Goal: Information Seeking & Learning: Find specific fact

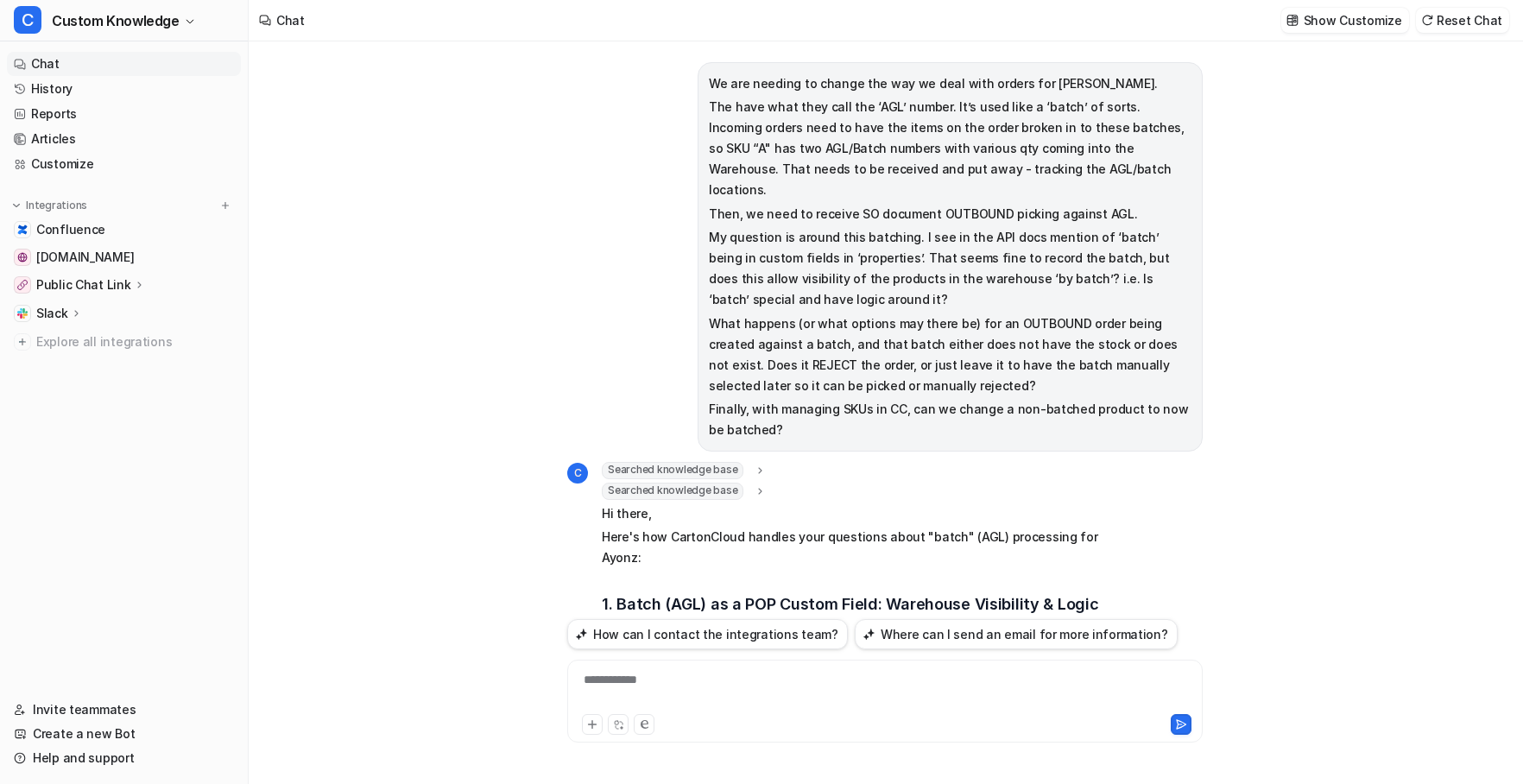
scroll to position [868, 0]
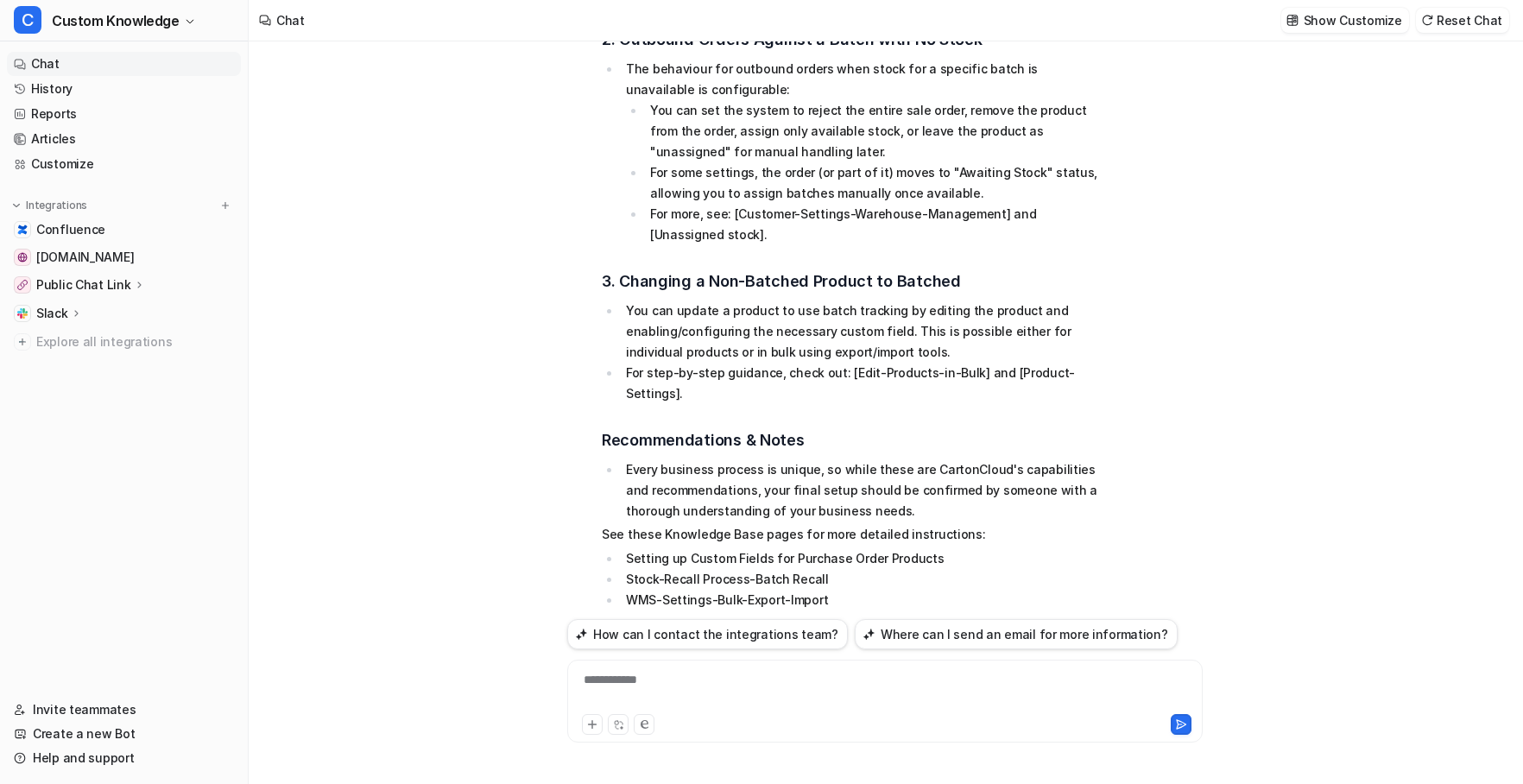
click at [660, 688] on div "**********" at bounding box center [885, 691] width 627 height 40
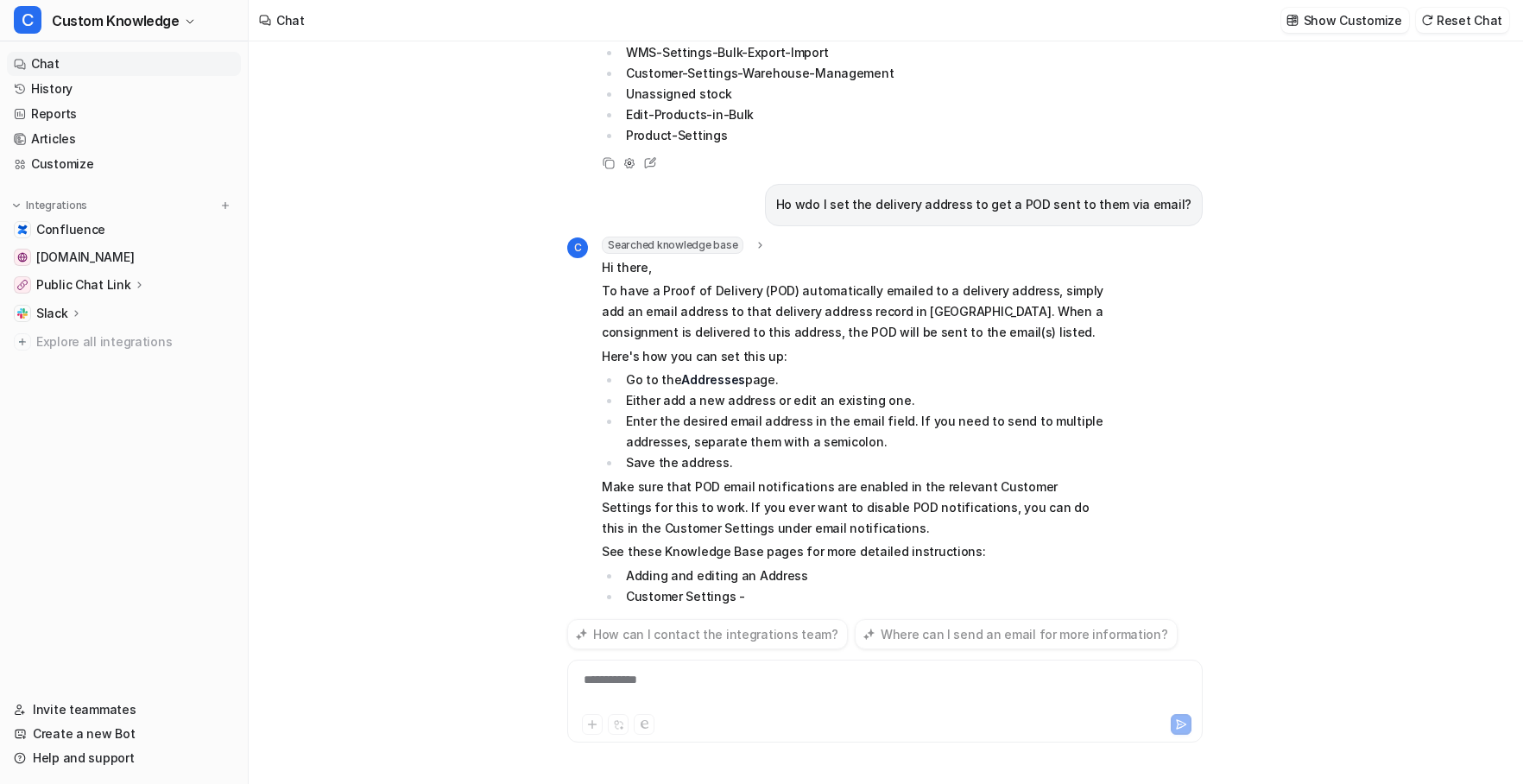
scroll to position [1415, 0]
click at [1279, 323] on div "We are needing to change the way we deal with orders for [PERSON_NAME]. The hav…" at bounding box center [885, 412] width 1272 height 742
click at [781, 668] on div "**********" at bounding box center [884, 701] width 635 height 83
drag, startPoint x: 781, startPoint y: 668, endPoint x: 697, endPoint y: 691, distance: 87.1
click at [697, 691] on div at bounding box center [885, 691] width 627 height 40
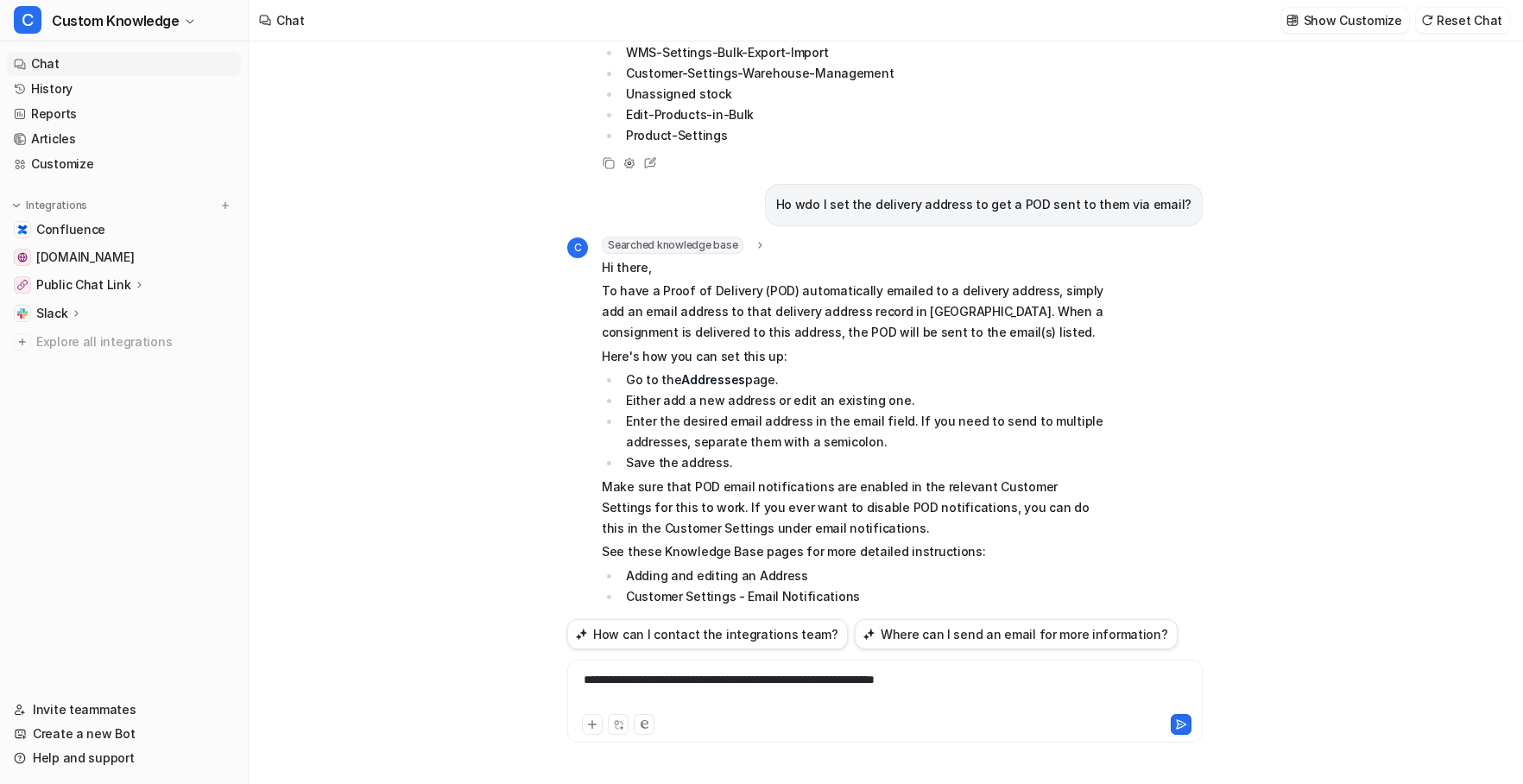
drag, startPoint x: 1183, startPoint y: 724, endPoint x: 1140, endPoint y: 708, distance: 45.9
click at [1182, 724] on icon at bounding box center [1181, 724] width 12 height 12
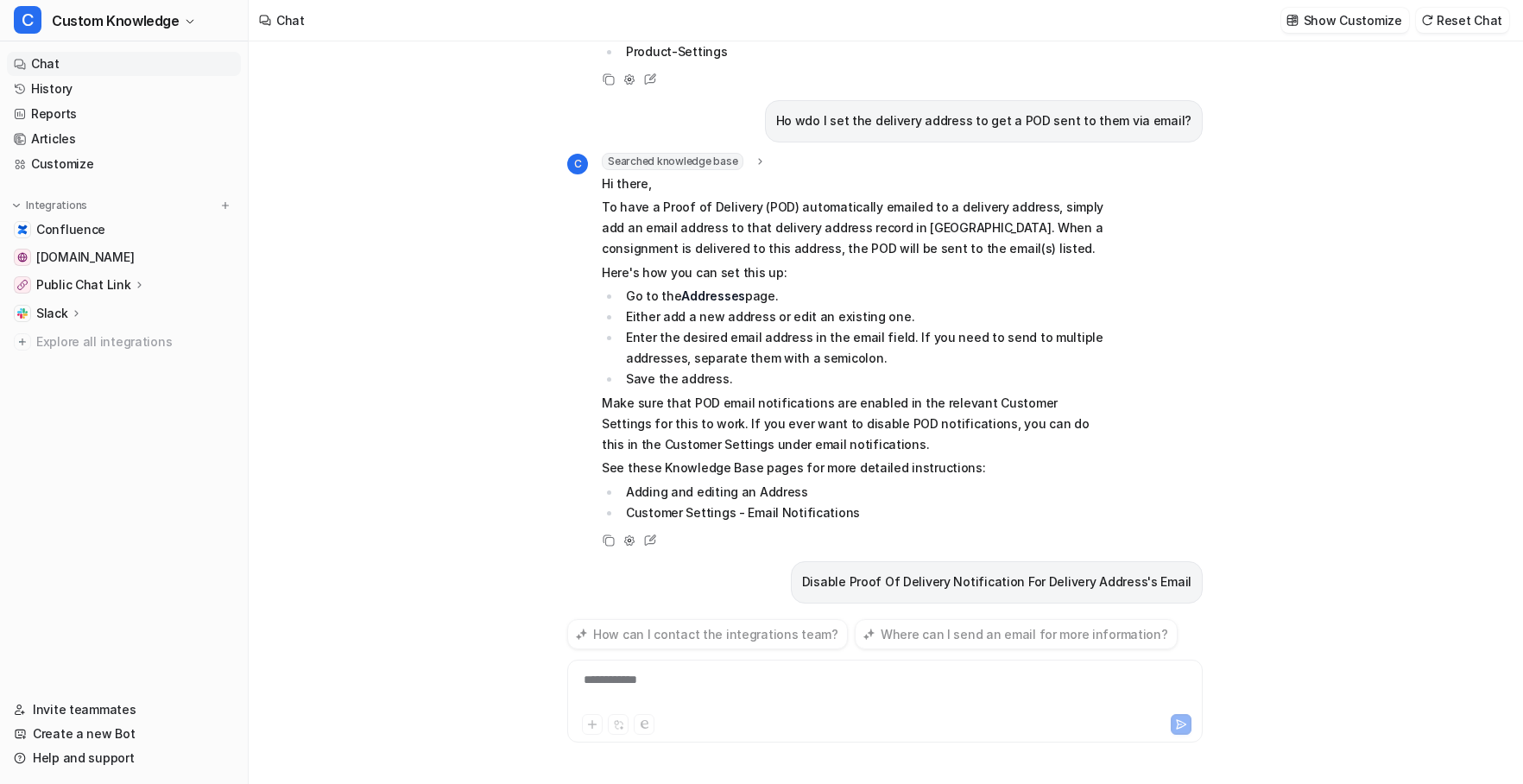
scroll to position [1528, 0]
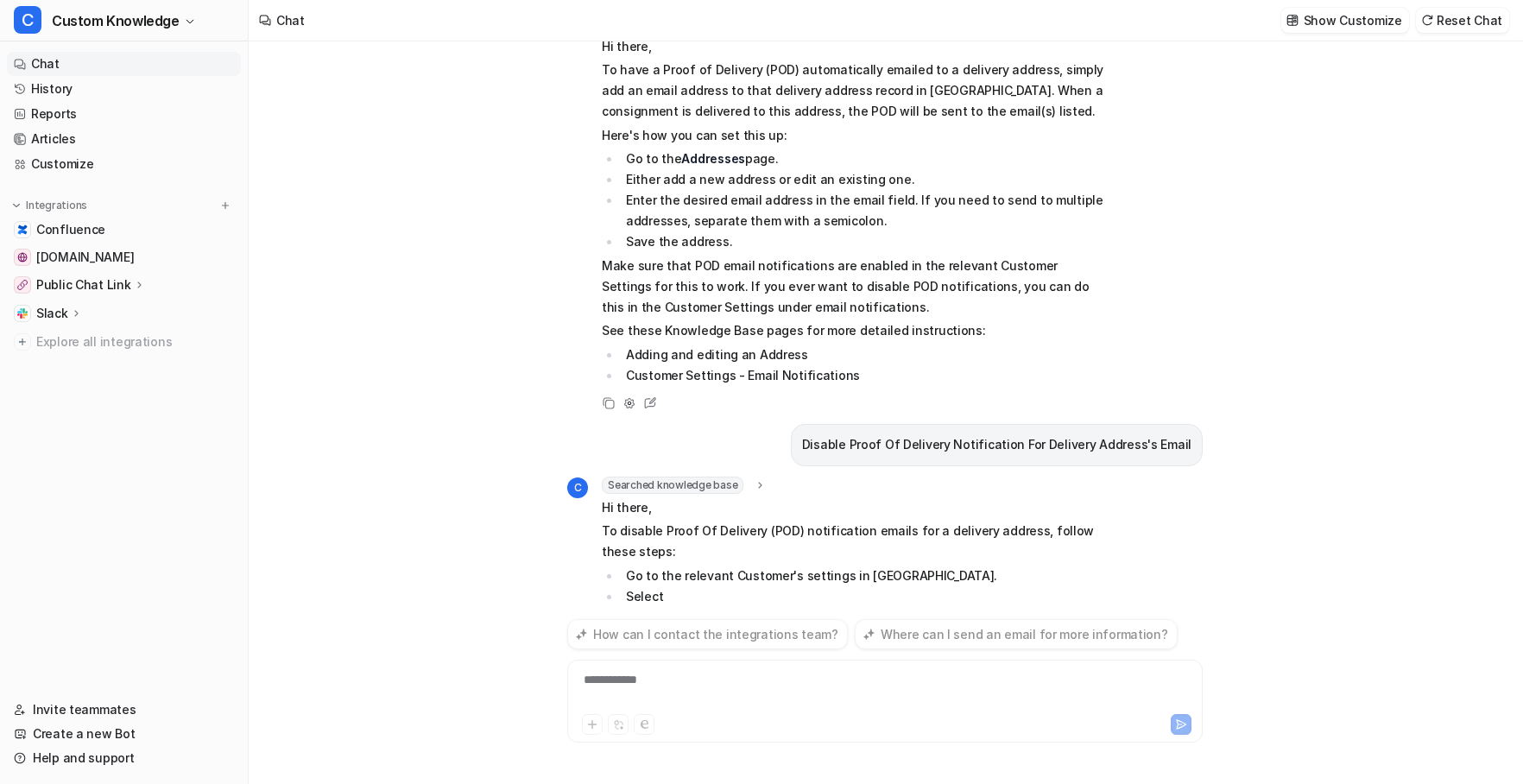
click at [1338, 418] on div "We are needing to change the way we deal with orders for [PERSON_NAME]. The hav…" at bounding box center [885, 412] width 1272 height 742
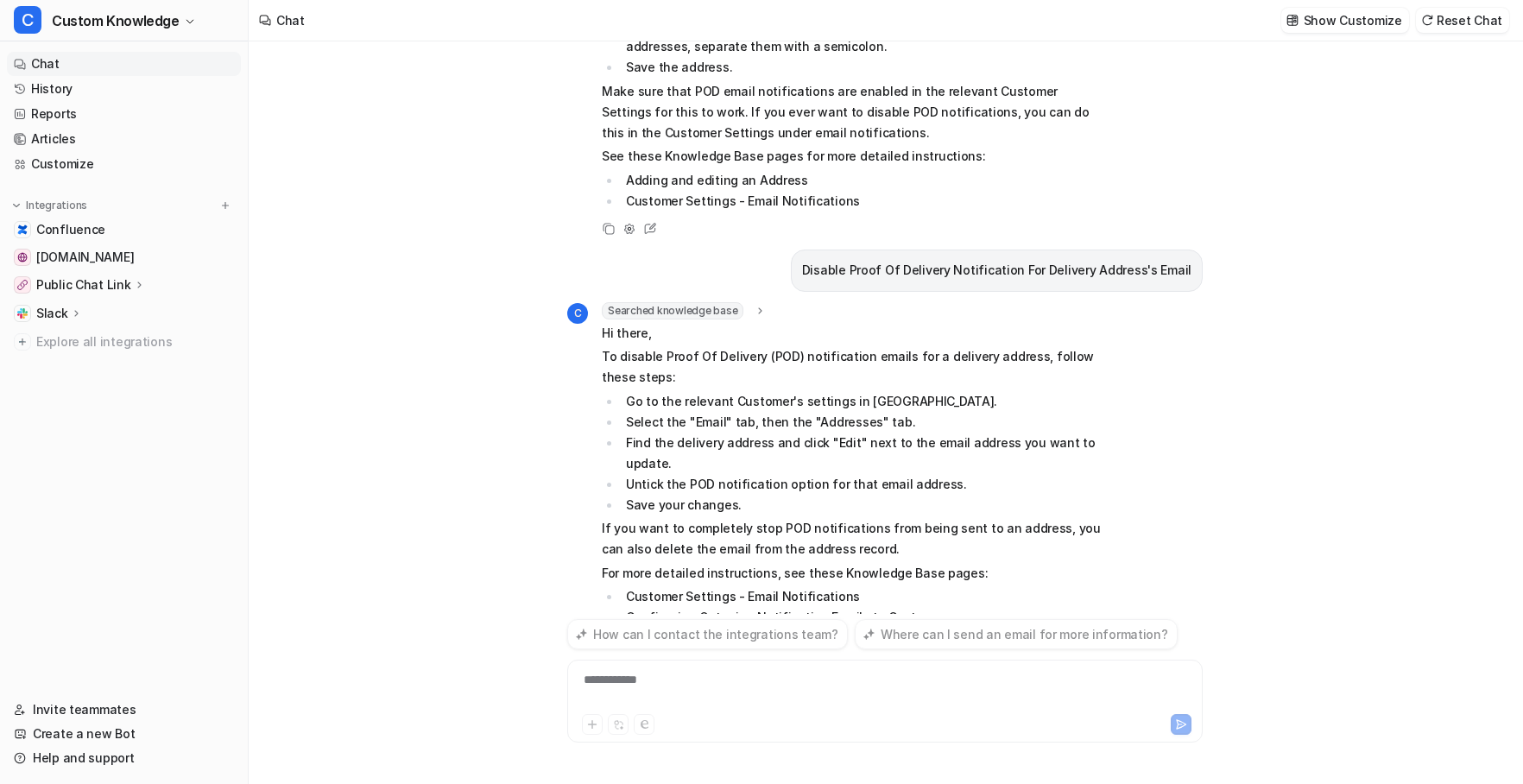
scroll to position [1831, 0]
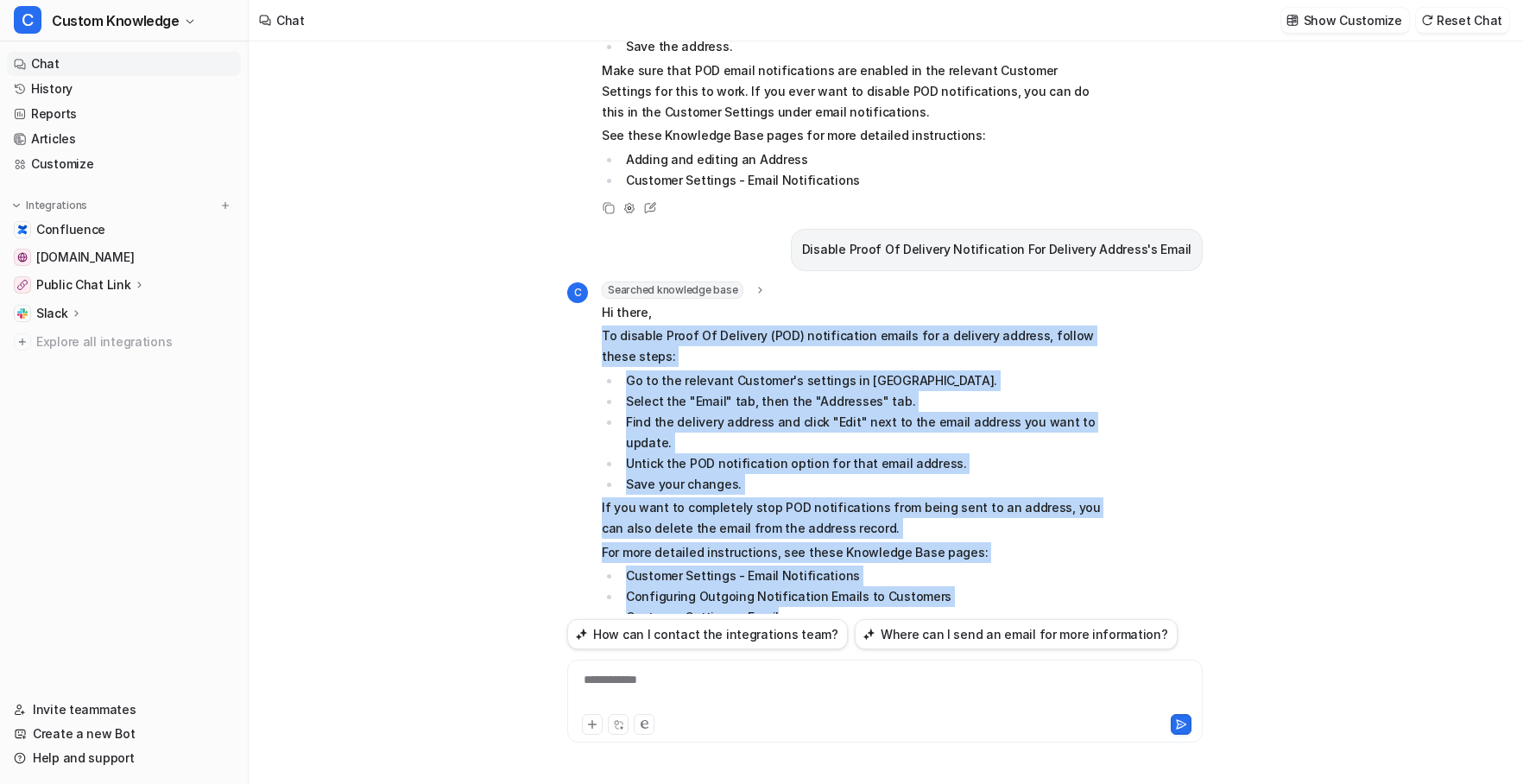
drag, startPoint x: 776, startPoint y: 555, endPoint x: 592, endPoint y: 289, distance: 323.4
click at [592, 289] on div "C Searched knowledge base search_queries : "Disable Proof Of Delivery Notificat…" at bounding box center [837, 454] width 540 height 347
copy span "To disable Proof Of Delivery (POD) notification emails for a delivery address, …"
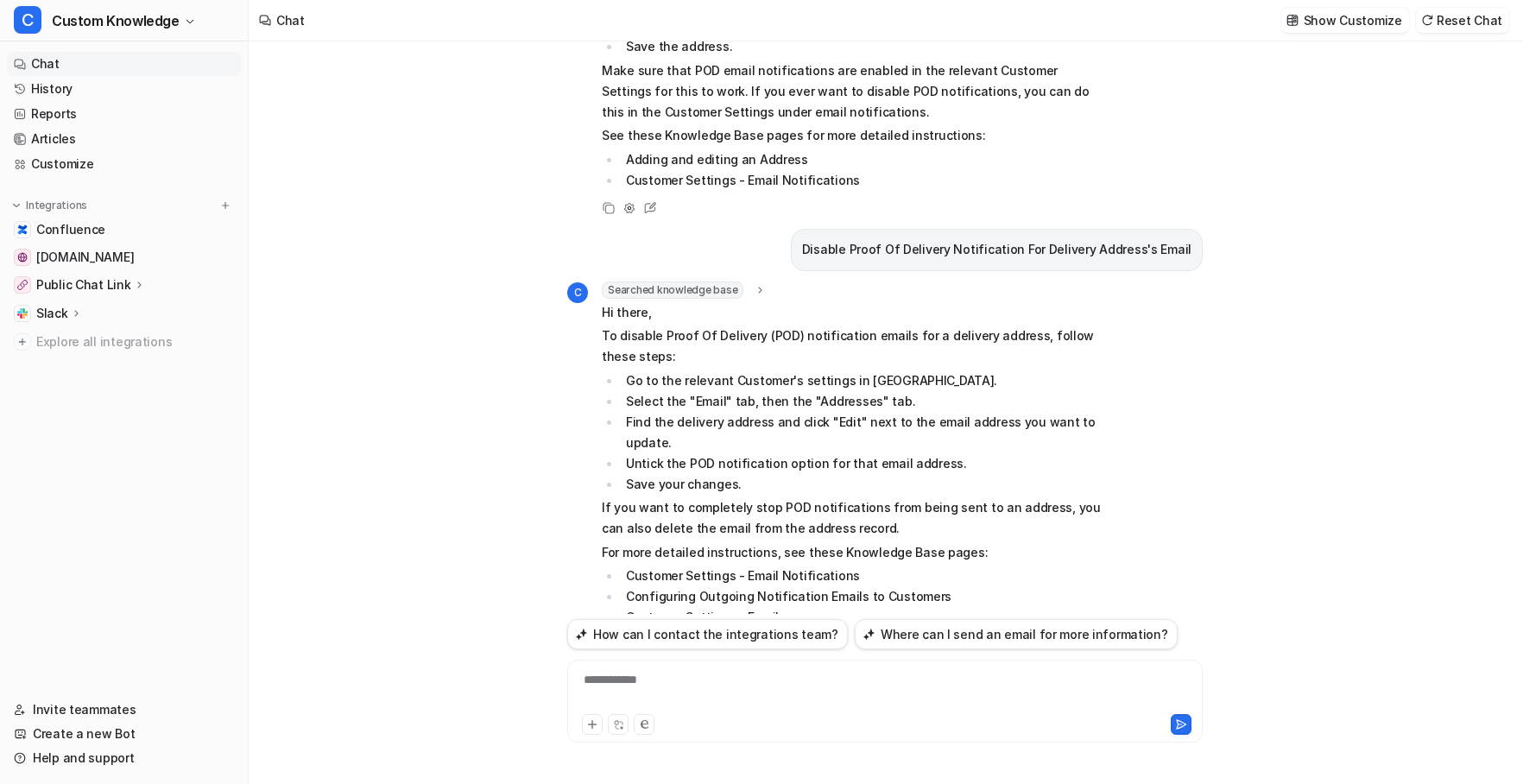
click at [47, 640] on nav "Chat History Reports Articles Customize Integrations Confluence [DOMAIN_NAME] P…" at bounding box center [124, 364] width 248 height 639
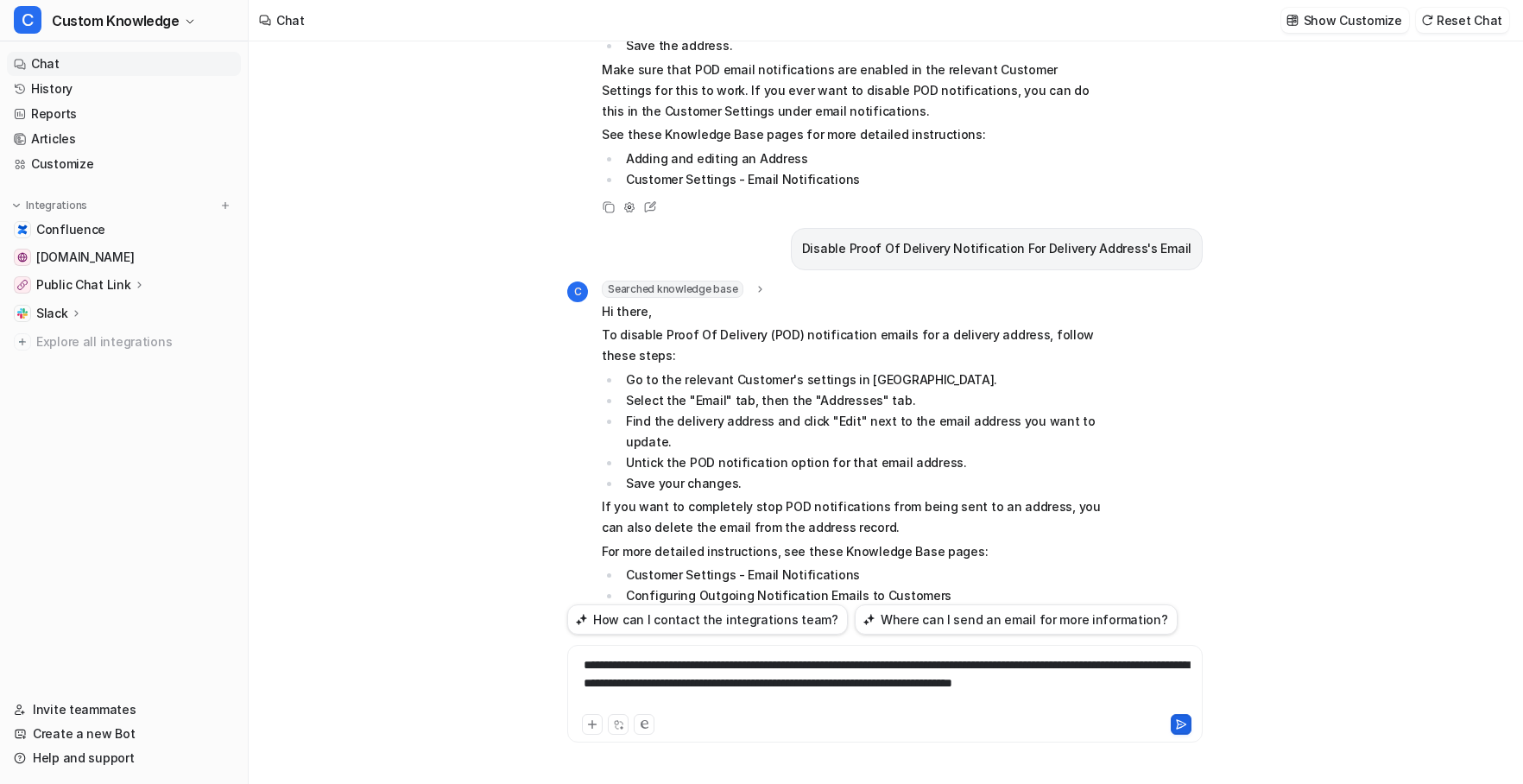
click at [1182, 721] on icon at bounding box center [1181, 724] width 12 height 12
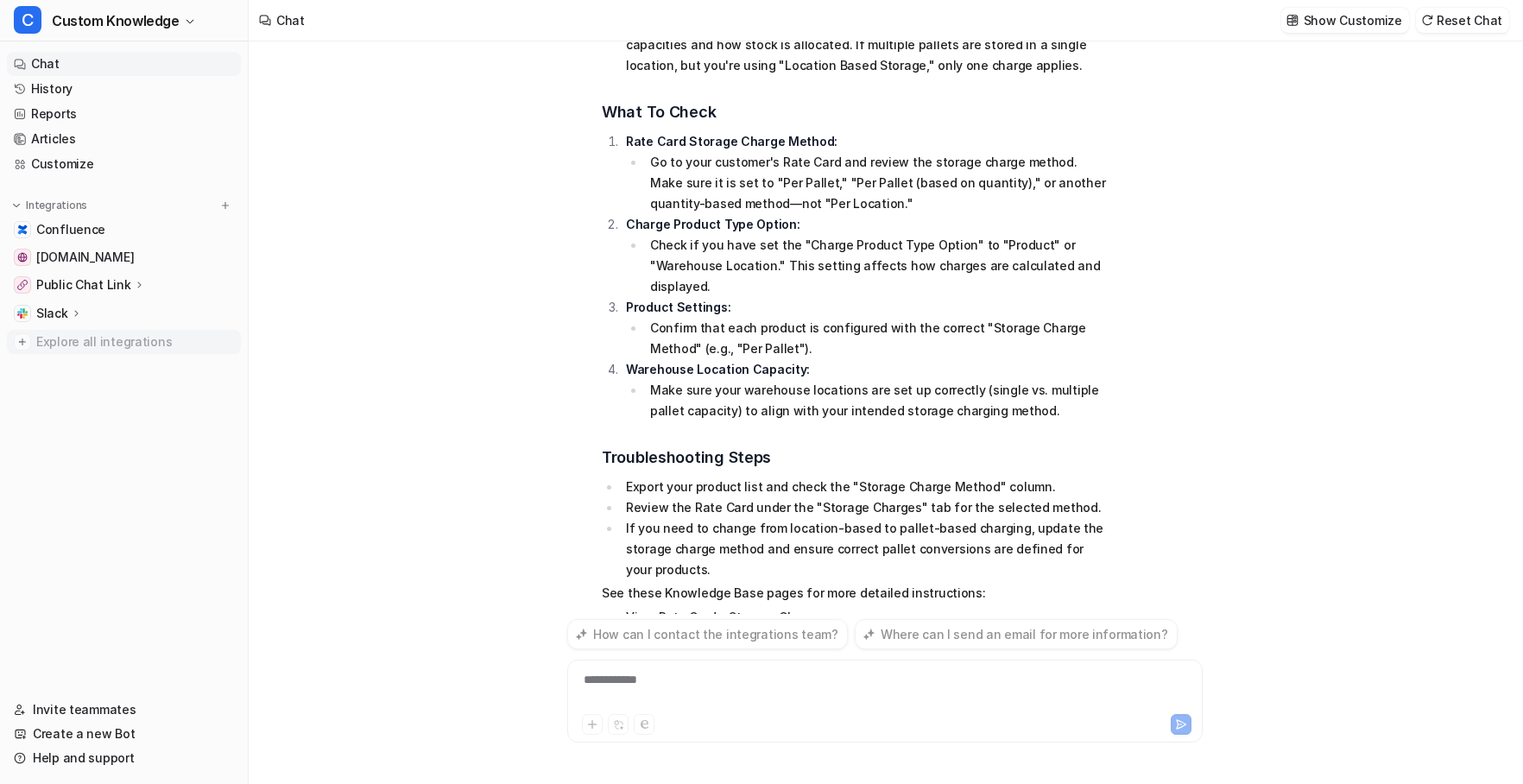
scroll to position [2974, 0]
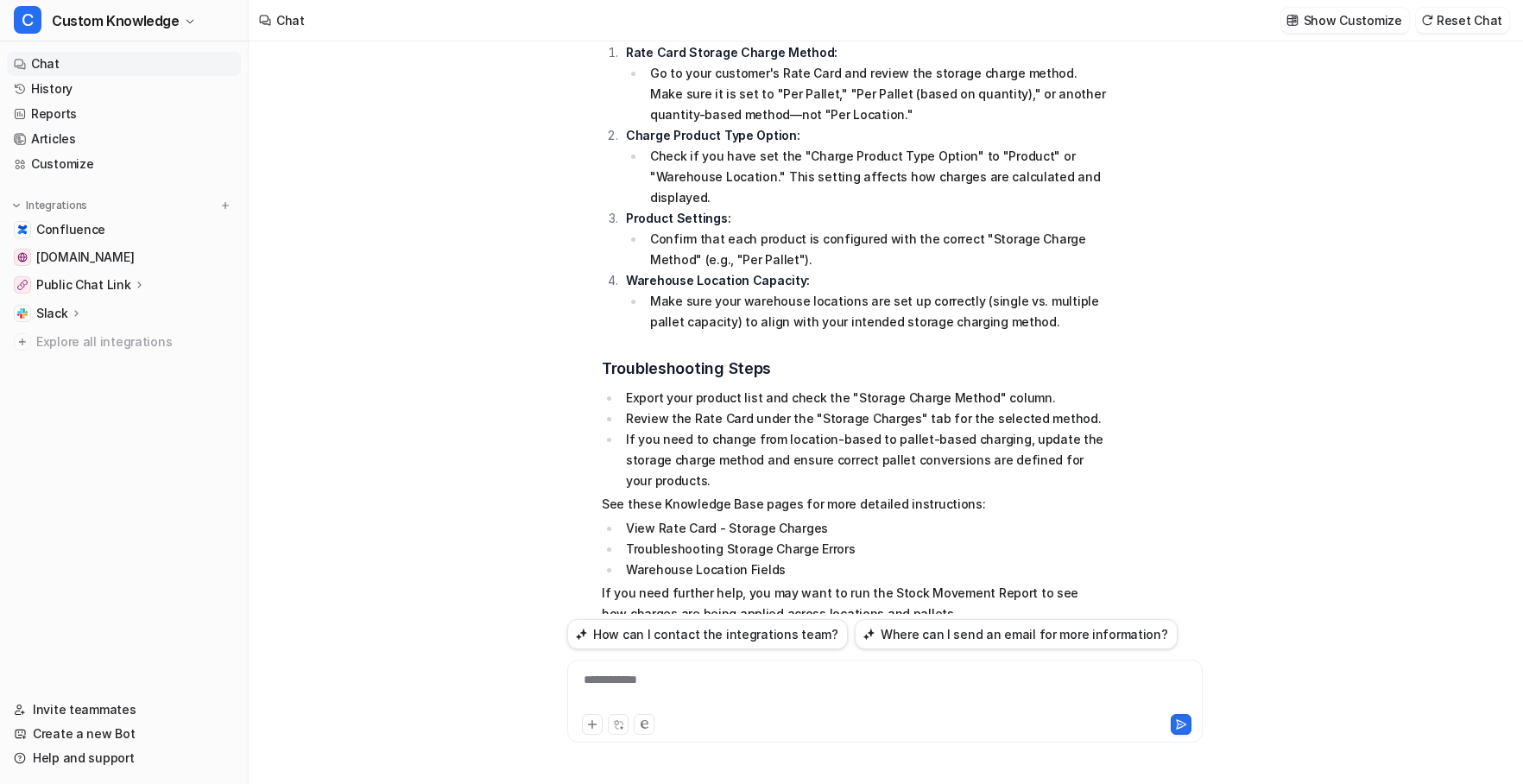
click at [605, 639] on icon at bounding box center [607, 643] width 7 height 8
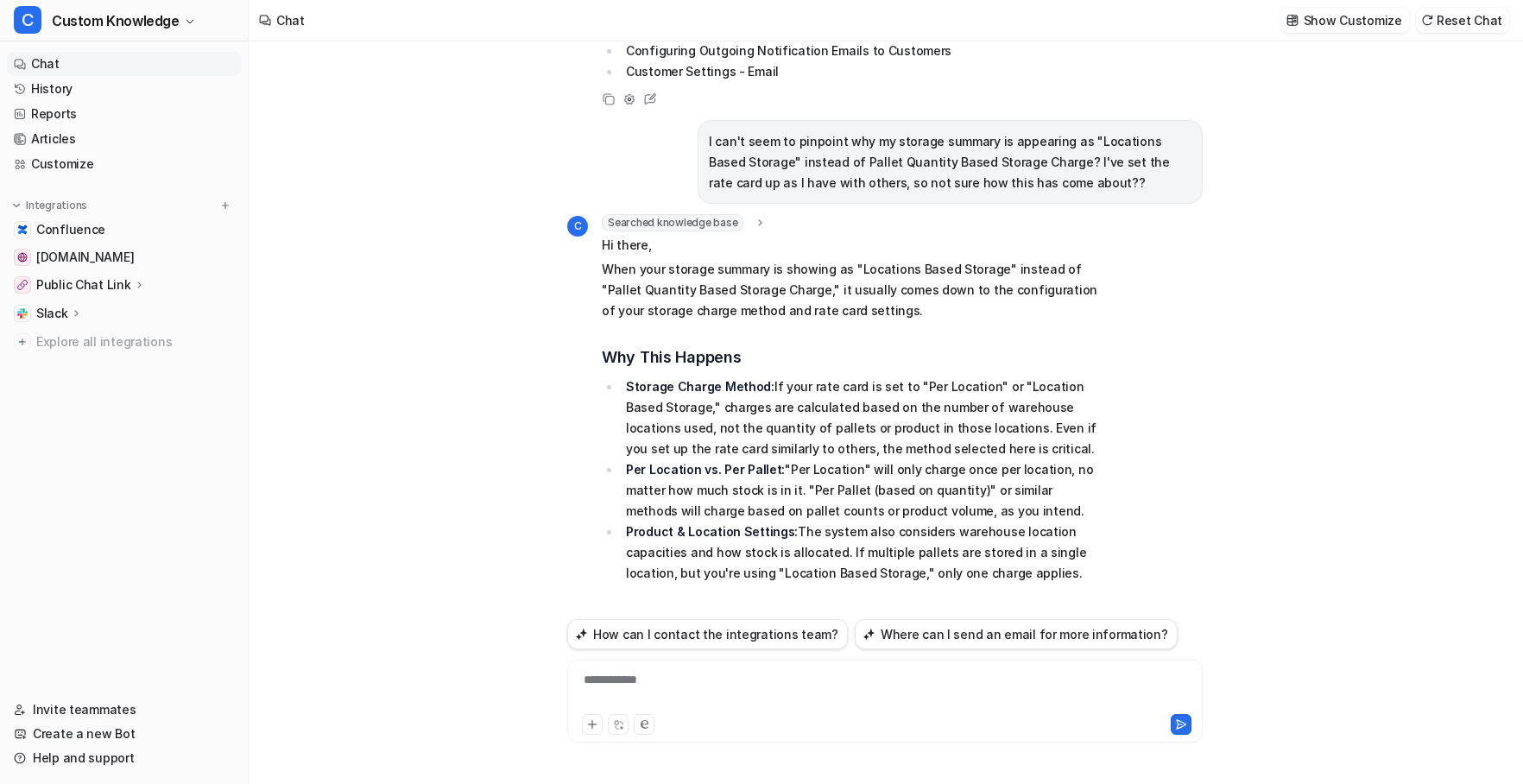
scroll to position [2370, 0]
